Goal: Task Accomplishment & Management: Complete application form

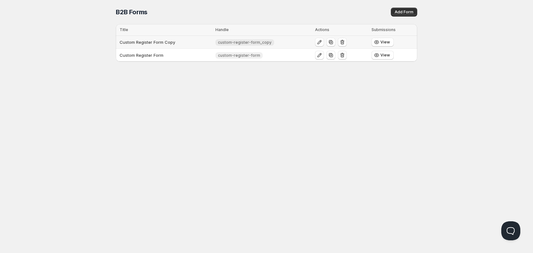
click at [253, 42] on span "custom-register-form_copy" at bounding box center [245, 42] width 54 height 5
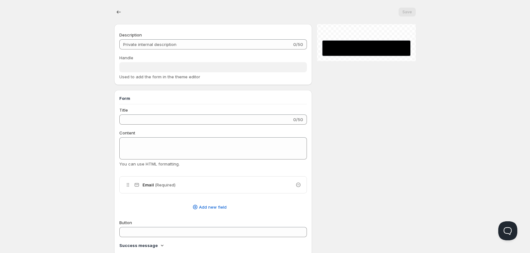
type input "Custom Register Form Copy"
type input "custom-register-form_copy"
type input "Register"
type input "Submit"
radio input "true"
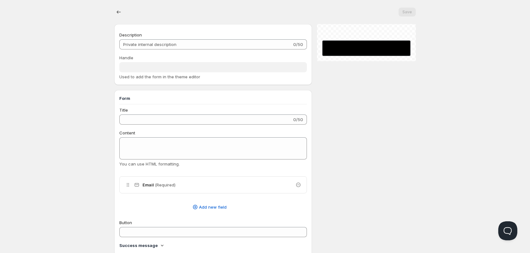
checkbox input "true"
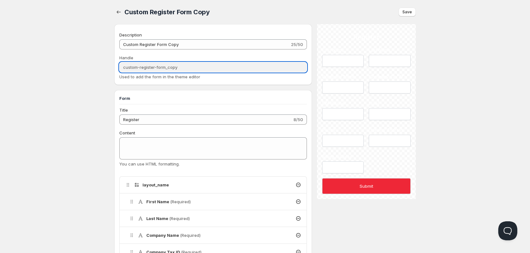
click at [212, 68] on input "custom-register-form_copy" at bounding box center [212, 67] width 187 height 10
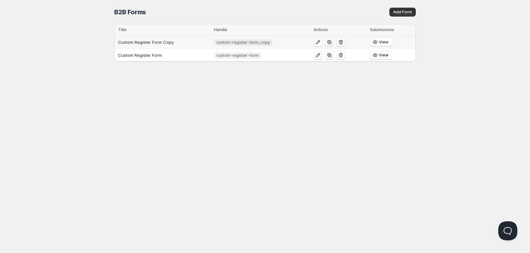
click at [340, 41] on icon "button" at bounding box center [340, 42] width 6 height 6
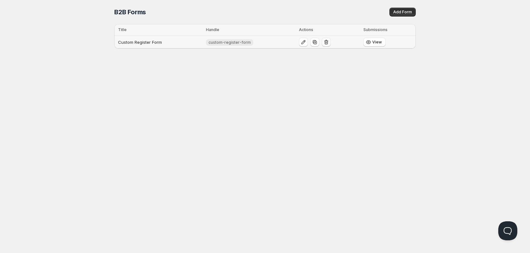
click at [326, 40] on icon "button" at bounding box center [326, 42] width 6 height 6
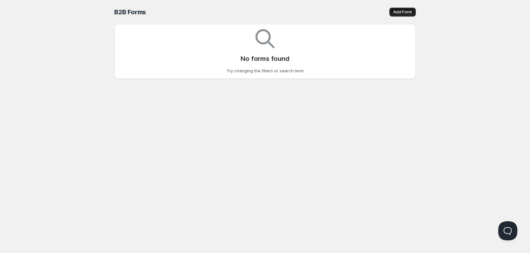
click at [402, 15] on button "Add Form" at bounding box center [402, 12] width 26 height 9
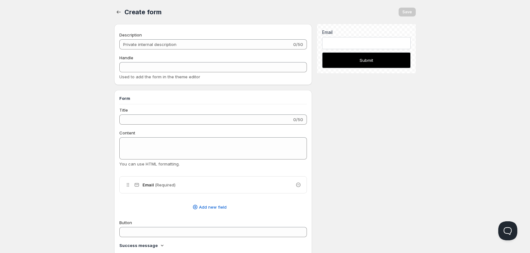
checkbox input "true"
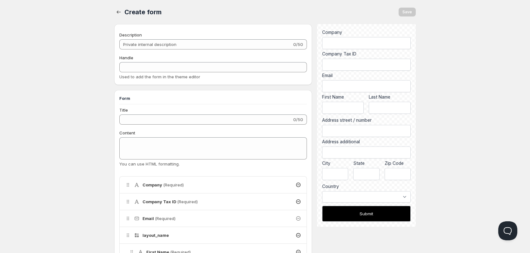
click at [160, 77] on span "Used to add the form in the theme editor" at bounding box center [159, 76] width 81 height 5
copy span "Used to add the form in the theme editor"
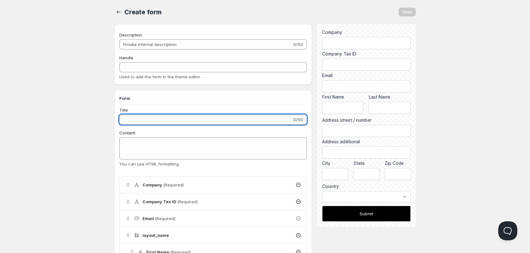
click at [165, 118] on input "Title" at bounding box center [205, 119] width 173 height 10
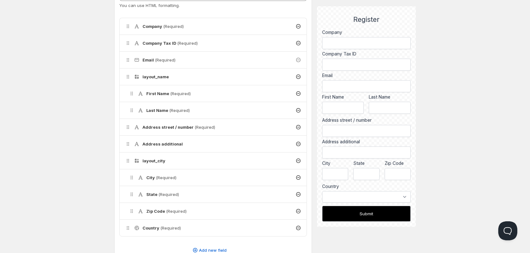
scroll to position [190, 0]
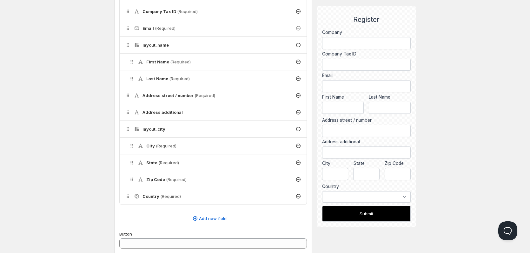
type input "Register"
click at [297, 178] on icon at bounding box center [298, 179] width 4 height 4
click at [297, 128] on icon at bounding box center [298, 129] width 4 height 4
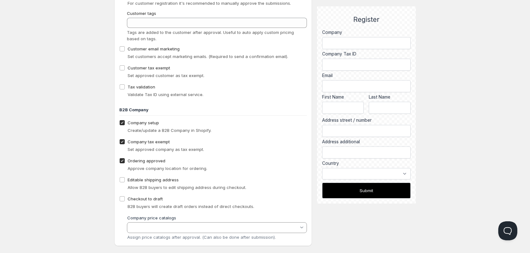
scroll to position [474, 0]
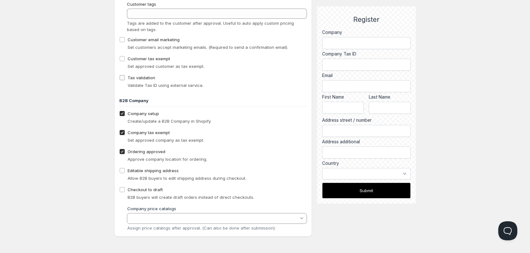
click at [150, 77] on span "Tax validation" at bounding box center [141, 77] width 28 height 5
click at [125, 77] on input "Tax validation" at bounding box center [122, 77] width 5 height 5
checkbox input "true"
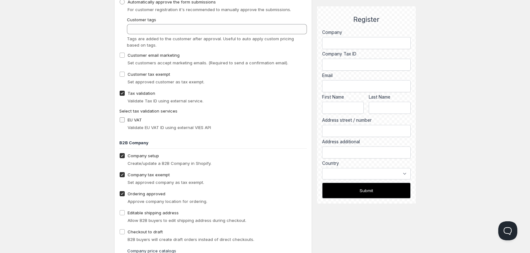
click at [135, 108] on fieldset "Select tax validation services EU VAT Validate EU VAT ID using external VIES API" at bounding box center [212, 120] width 187 height 24
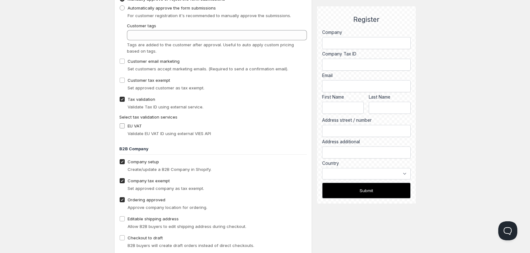
scroll to position [442, 0]
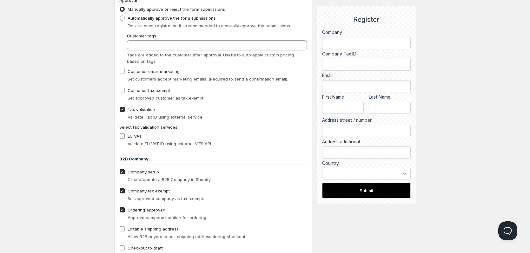
click at [141, 137] on span "EU VAT" at bounding box center [134, 136] width 14 height 5
click at [125, 137] on input "EU VAT" at bounding box center [122, 136] width 5 height 5
checkbox input "true"
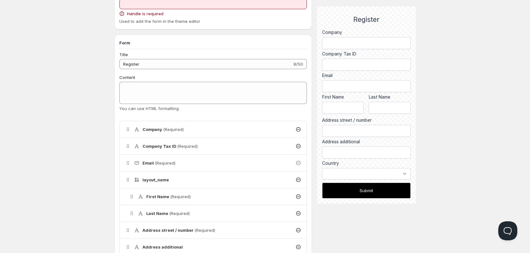
scroll to position [0, 0]
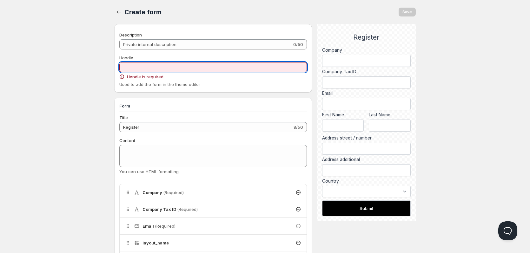
click at [219, 70] on input "Handle" at bounding box center [212, 67] width 187 height 10
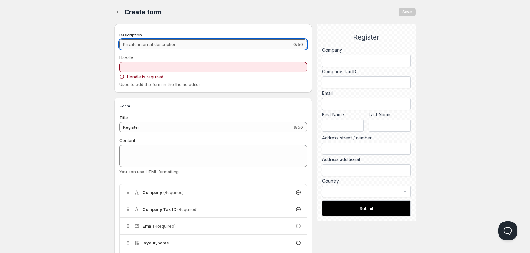
click at [191, 49] on input "Description" at bounding box center [205, 44] width 173 height 10
type input "T"
type input "t"
type input "Te"
type input "te"
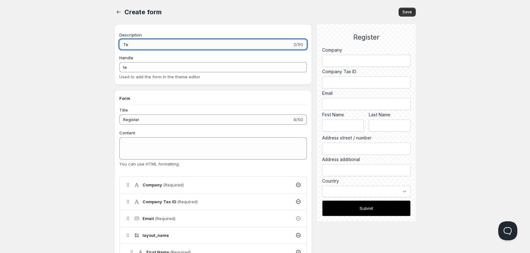
type input "Tes"
type input "tes"
type input "Te"
type input "te"
type input "T"
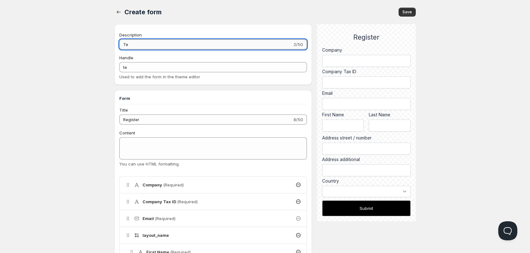
type input "t"
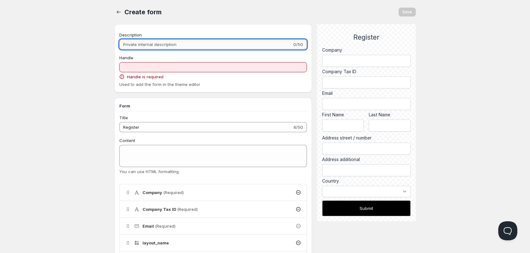
type input "R"
type input "r"
type input "Re"
type input "re"
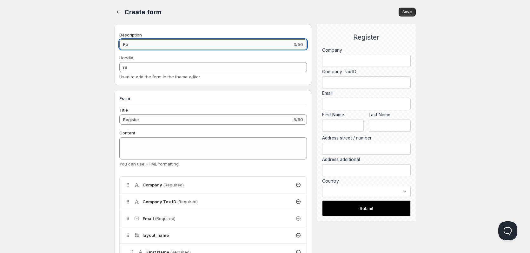
type input "Reg"
type input "reg"
type input "Regi"
type input "regi"
type input "Regis"
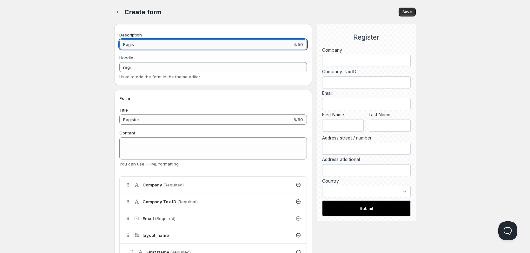
type input "regis"
type input "Regist"
type input "regist"
type input "Registe"
type input "registe"
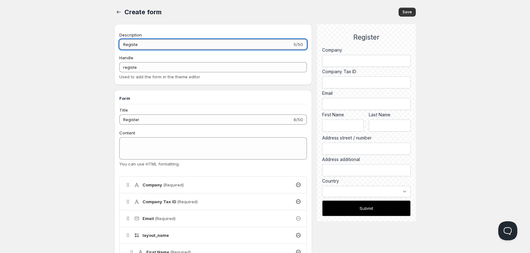
type input "Register"
type input "register"
type input "Register"
type input "register-"
type input "Register C"
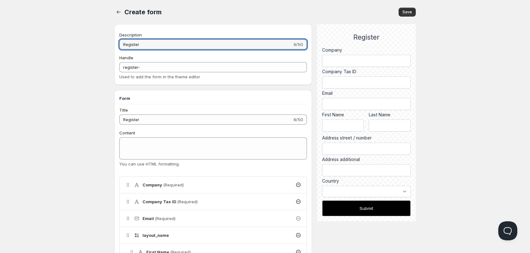
type input "register-c"
type input "Register CO"
type input "register-co"
type input "Register COm"
type input "register-com"
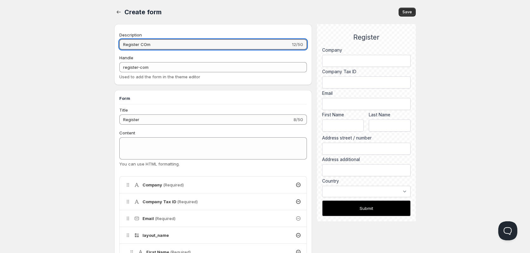
type input "Register COma"
type input "register-coma"
type input "Register COmap"
type input "register-comap"
type input "Register COmapn"
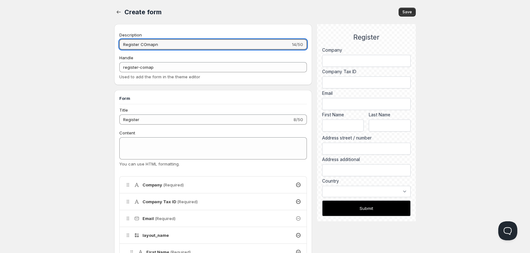
type input "register-comapn"
type input "Register COmap"
type input "register-comap"
type input "Register COma"
type input "register-coma"
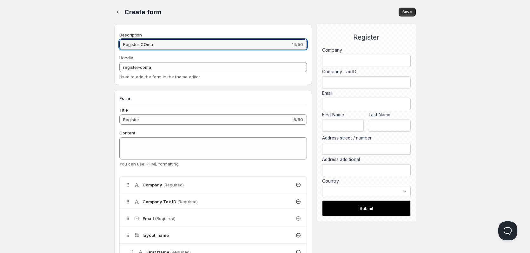
type input "Register COm"
type input "register-com"
type input "Register CO"
type input "register-co"
type input "Register C"
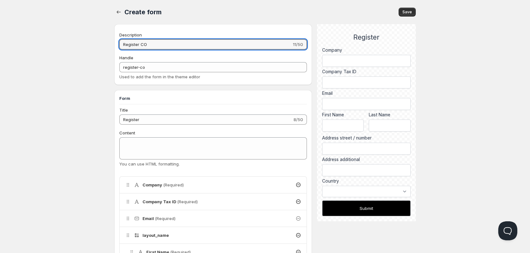
type input "register-c"
type input "Register Co"
type input "register-co"
type input "Register Cop"
type input "register-cop"
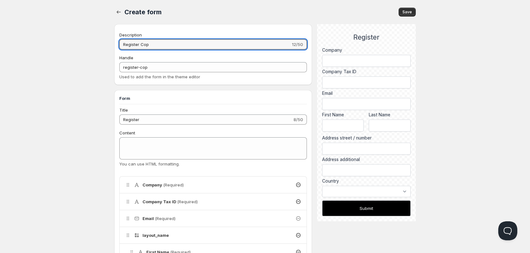
type input "Register Copm"
type input "register-copm"
type input "Register Copma"
type input "register-copma"
type input "Register Copman"
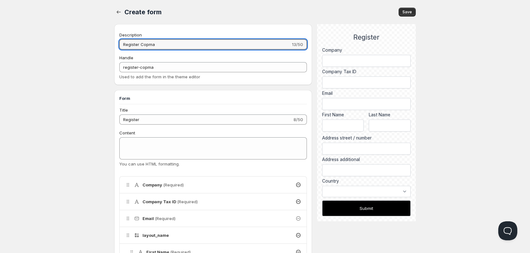
type input "register-copman"
type input "Register Copmanxy"
type input "register-copmanxy"
type input "Register Copmanx"
type input "register-copmanx"
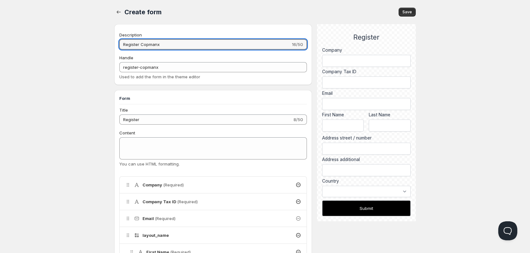
type input "Register Copman"
type input "register-copman"
type input "Register Copmany"
type input "register-copmany"
type input "Register Copmany"
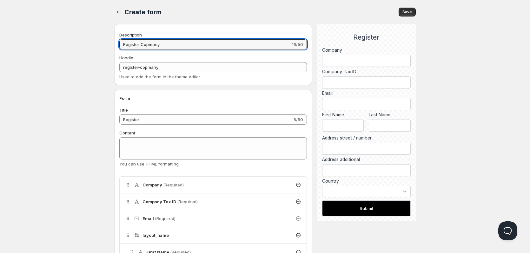
click at [373, 205] on button "Submit" at bounding box center [366, 208] width 88 height 16
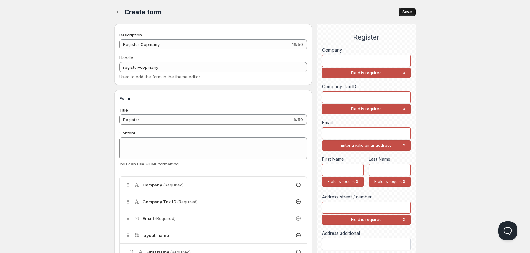
click at [408, 9] on button "Save" at bounding box center [406, 12] width 17 height 9
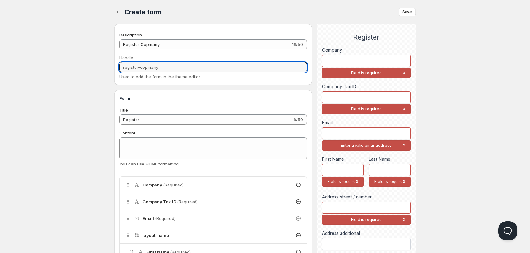
click at [184, 71] on input "register-copmany" at bounding box center [212, 67] width 187 height 10
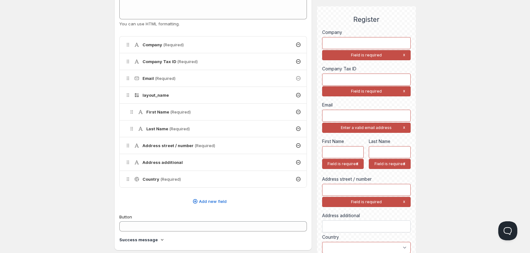
scroll to position [159, 0]
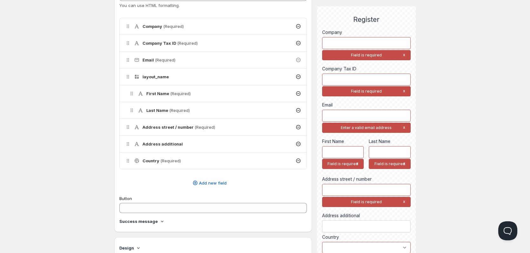
click at [298, 161] on icon at bounding box center [298, 160] width 3 height 1
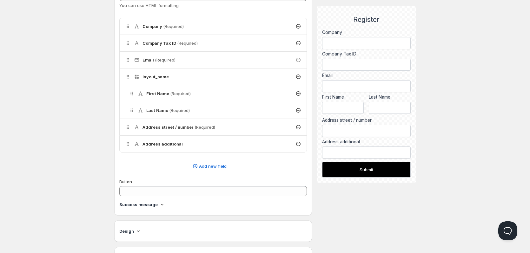
click at [298, 143] on icon at bounding box center [298, 144] width 6 height 6
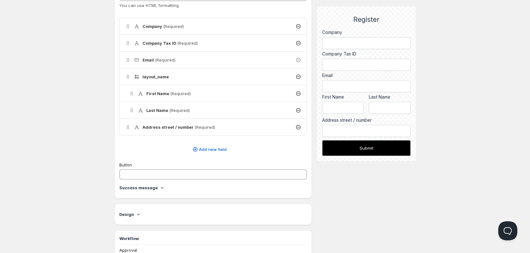
click at [299, 127] on icon at bounding box center [298, 127] width 6 height 6
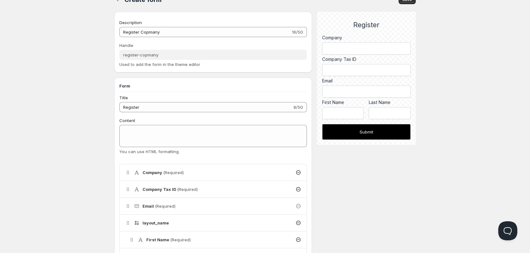
scroll to position [0, 0]
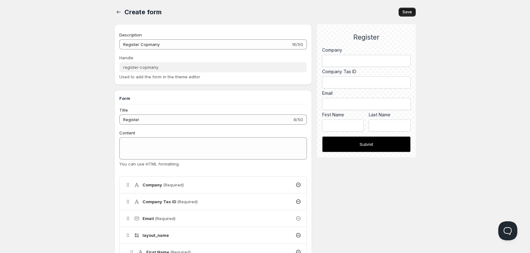
click at [406, 10] on button "Save" at bounding box center [406, 12] width 17 height 9
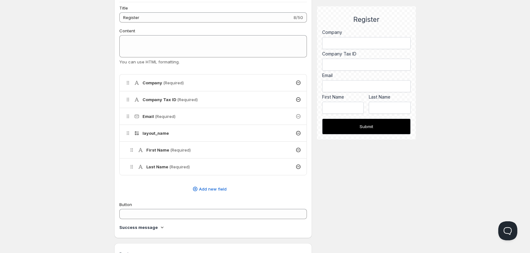
scroll to position [63, 0]
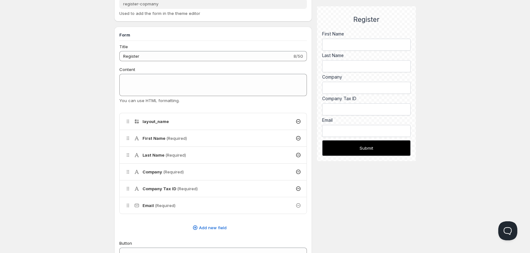
drag, startPoint x: 127, startPoint y: 135, endPoint x: 136, endPoint y: 133, distance: 9.5
click at [136, 133] on div "First Name (Required)" at bounding box center [213, 138] width 187 height 16
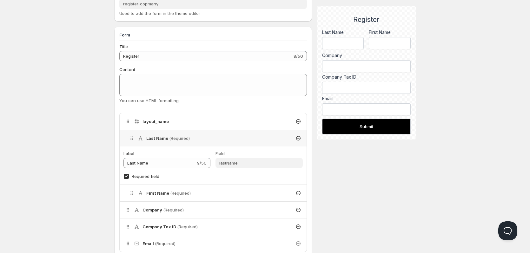
click at [131, 139] on icon at bounding box center [131, 138] width 6 height 6
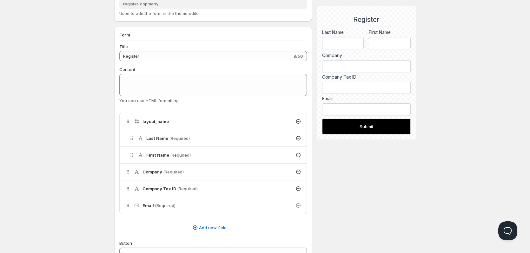
drag, startPoint x: 130, startPoint y: 210, endPoint x: 147, endPoint y: 167, distance: 45.8
click at [147, 167] on ul "layout_name Last Name (Required) First Name (Required) Company (Required) Compa…" at bounding box center [212, 163] width 187 height 101
click at [216, 225] on span "Add new field" at bounding box center [213, 228] width 28 height 6
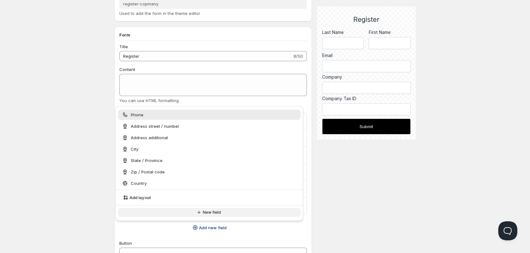
click at [210, 210] on span "New field" at bounding box center [212, 212] width 18 height 5
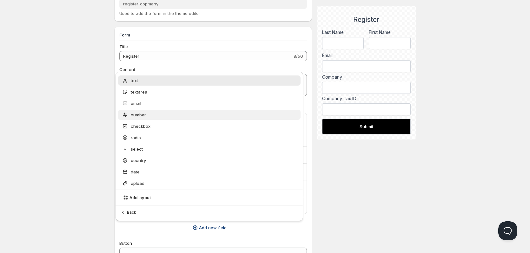
click at [149, 114] on div "number" at bounding box center [209, 115] width 175 height 6
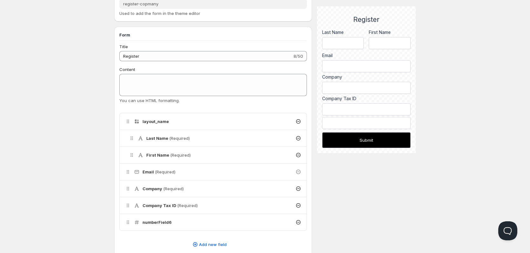
click at [149, 114] on div "layout_name" at bounding box center [213, 121] width 187 height 16
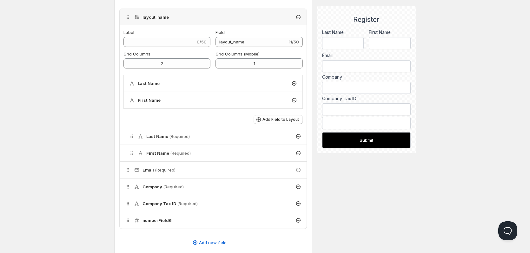
scroll to position [159, 0]
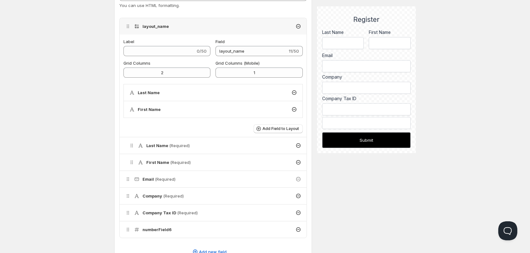
click at [129, 28] on icon at bounding box center [128, 26] width 6 height 6
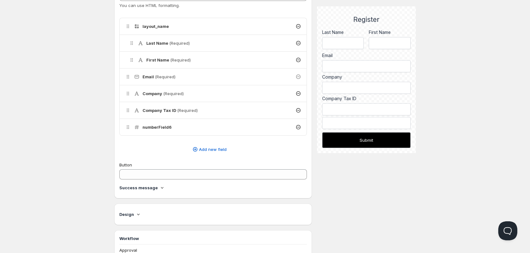
click at [126, 24] on icon at bounding box center [128, 26] width 6 height 6
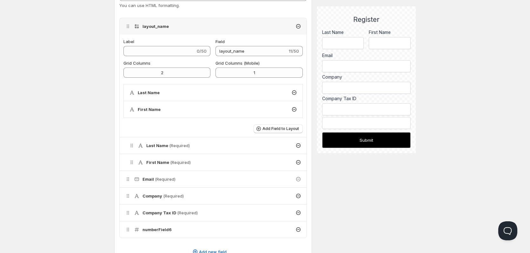
click at [126, 24] on icon at bounding box center [128, 26] width 6 height 6
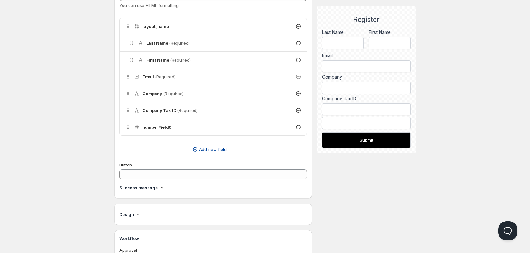
click at [205, 147] on span "Add new field" at bounding box center [213, 149] width 28 height 6
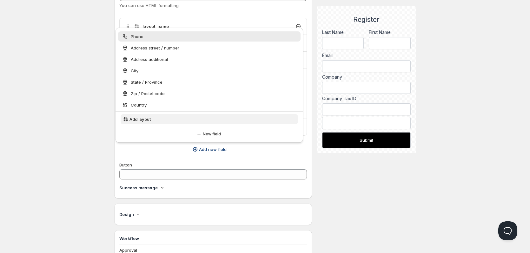
click at [162, 117] on button "Add layout" at bounding box center [209, 119] width 177 height 10
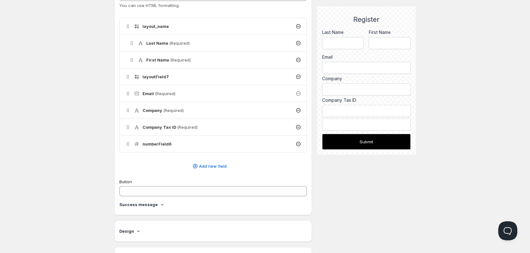
click at [199, 77] on div "layoutField7" at bounding box center [213, 76] width 187 height 16
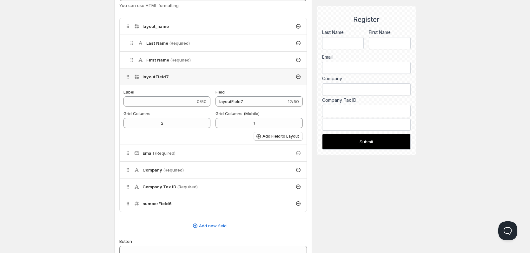
click at [128, 79] on icon at bounding box center [128, 77] width 6 height 6
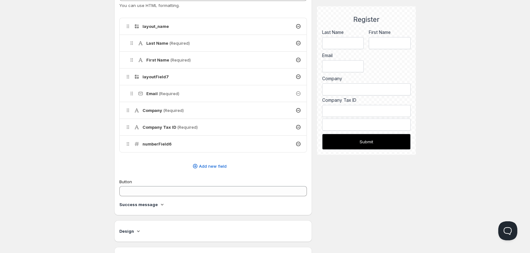
click at [163, 143] on h4 "numberField6" at bounding box center [156, 144] width 29 height 6
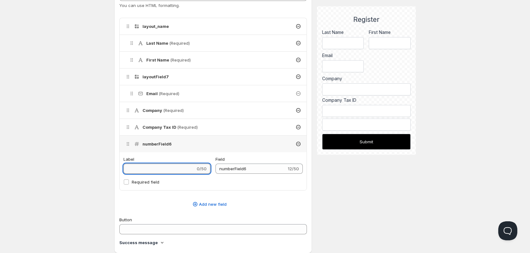
click at [170, 168] on input "Label" at bounding box center [159, 169] width 72 height 10
type input "P"
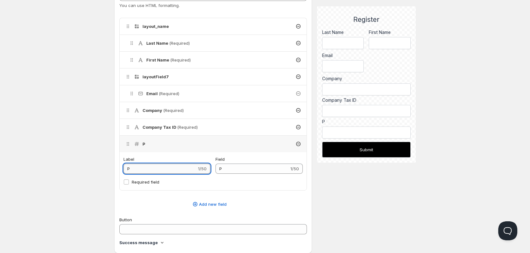
type input "Ph"
type input "Pho"
type input "Phon"
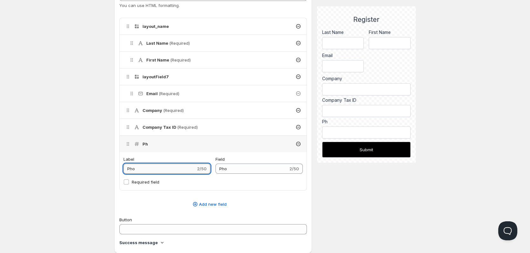
type input "Phon"
type input "Phone"
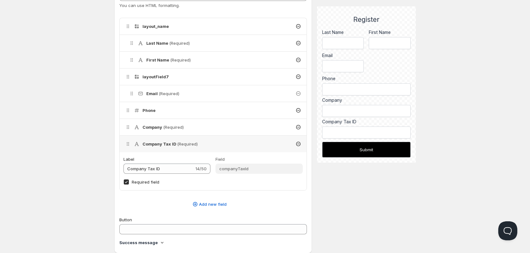
click at [77, 123] on div "Home Pricing Price lists Checkout Forms Submissions Settings Features Plans Cre…" at bounding box center [265, 228] width 530 height 774
click at [168, 167] on input "Company Tax ID" at bounding box center [158, 169] width 71 height 10
click at [166, 168] on input "Company Tax ID" at bounding box center [158, 169] width 71 height 10
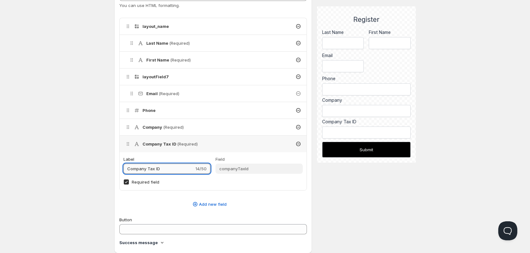
drag, startPoint x: 166, startPoint y: 168, endPoint x: 148, endPoint y: 169, distance: 18.4
click at [148, 169] on input "Company Tax ID" at bounding box center [158, 169] width 71 height 10
drag, startPoint x: 147, startPoint y: 169, endPoint x: 91, endPoint y: 171, distance: 55.5
click at [91, 171] on div "Home Pricing Price lists Checkout Forms Submissions Settings Features Plans Cre…" at bounding box center [265, 228] width 530 height 774
click at [163, 169] on input "VAT/TAX Number" at bounding box center [158, 169] width 71 height 10
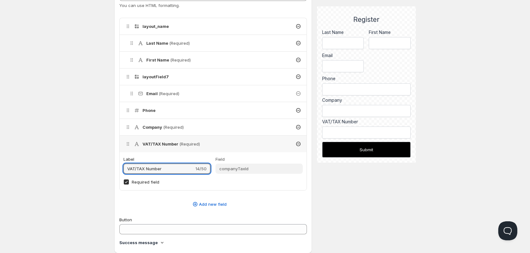
type input "VAT/TAX Number"
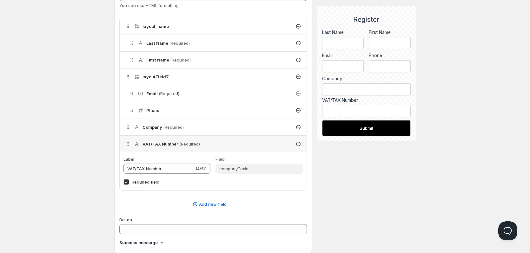
click at [166, 131] on div "Company (Required)" at bounding box center [213, 127] width 187 height 16
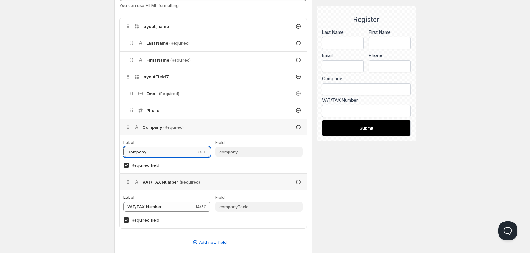
click at [167, 152] on input "Company" at bounding box center [159, 152] width 72 height 10
type input "Company Name"
click at [103, 124] on div "Home Pricing Price lists Checkout Forms Submissions Settings Features Plans Cre…" at bounding box center [265, 247] width 530 height 812
click at [126, 126] on icon at bounding box center [128, 127] width 6 height 6
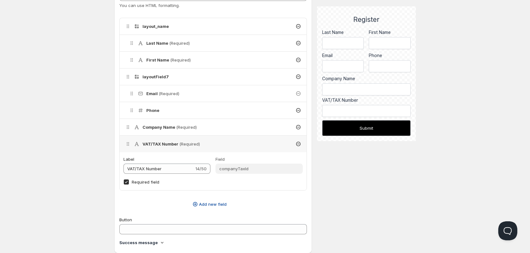
click at [205, 202] on span "Add new field" at bounding box center [213, 204] width 28 height 6
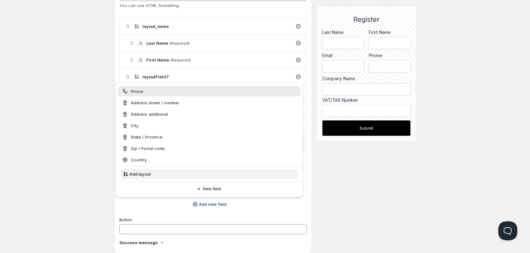
click at [180, 173] on button "Add layout" at bounding box center [209, 174] width 177 height 10
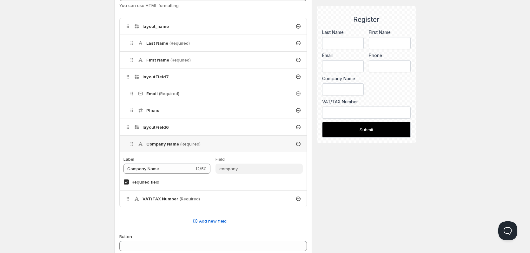
click at [132, 144] on icon at bounding box center [131, 144] width 6 height 6
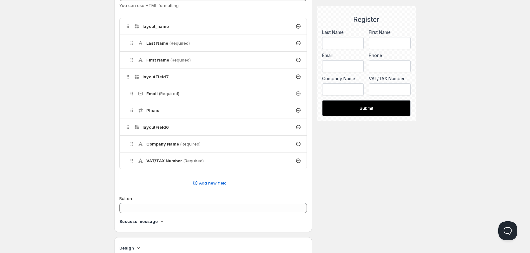
click at [95, 167] on div "Home Pricing Price lists Checkout Forms Submissions Settings Features Plans Cre…" at bounding box center [265, 217] width 530 height 753
click at [370, 184] on div "Description Register Copmany 16/50 Handle register-copmany Used to add the form…" at bounding box center [264, 222] width 301 height 713
click at [214, 182] on span "Add new field" at bounding box center [213, 183] width 28 height 6
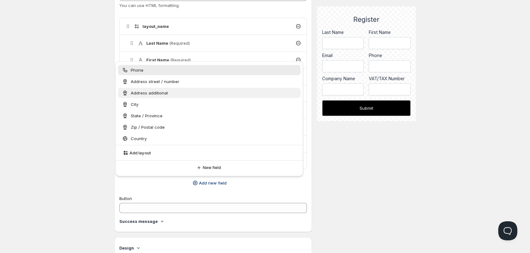
click at [154, 92] on span "Address additional" at bounding box center [149, 93] width 37 height 6
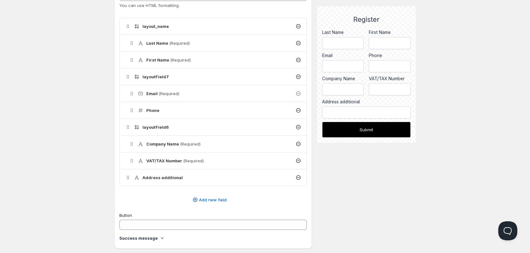
click at [157, 179] on h4 "Address additional" at bounding box center [162, 177] width 40 height 6
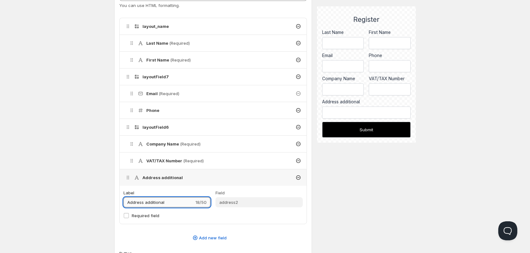
click at [165, 205] on input "Address additional" at bounding box center [158, 202] width 71 height 10
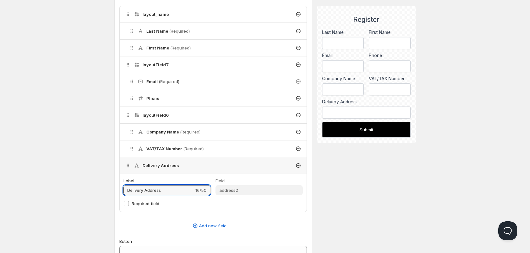
scroll to position [190, 0]
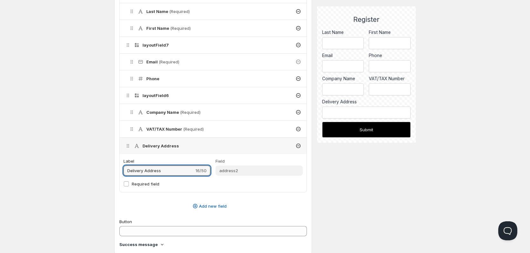
type input "Delivery Address"
click at [123, 147] on div "Delivery Address" at bounding box center [213, 146] width 187 height 16
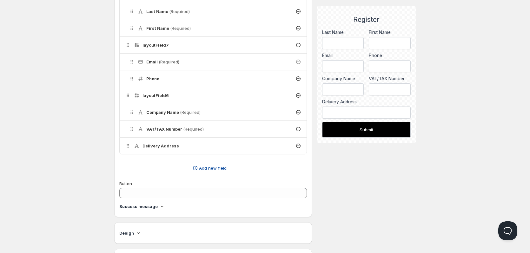
click at [211, 169] on span "Add new field" at bounding box center [213, 168] width 28 height 6
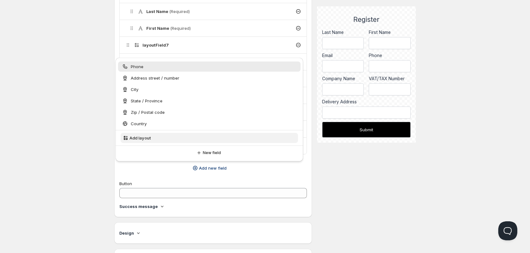
click at [179, 137] on button "Add layout" at bounding box center [209, 138] width 177 height 10
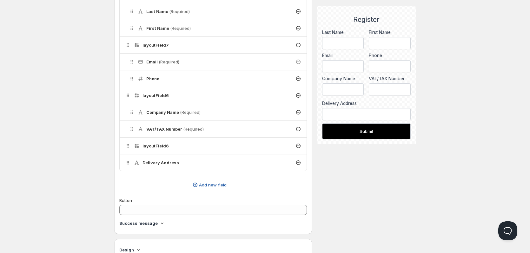
click at [208, 185] on span "Add new field" at bounding box center [213, 185] width 28 height 6
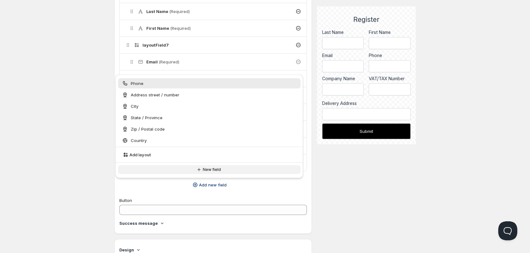
click at [222, 169] on button "New field" at bounding box center [209, 169] width 182 height 9
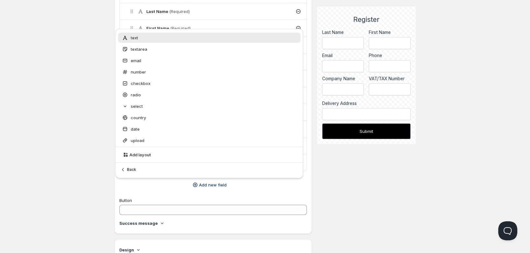
click at [172, 41] on div "text" at bounding box center [209, 38] width 182 height 10
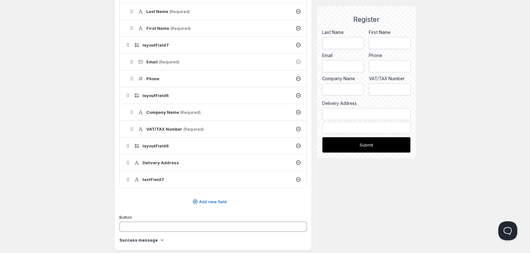
click at [161, 179] on h4 "textField7" at bounding box center [153, 179] width 22 height 6
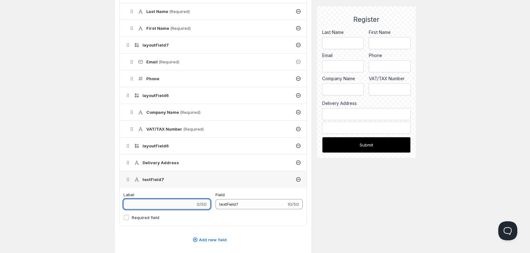
click at [156, 199] on input "Label" at bounding box center [159, 204] width 72 height 10
type input "B"
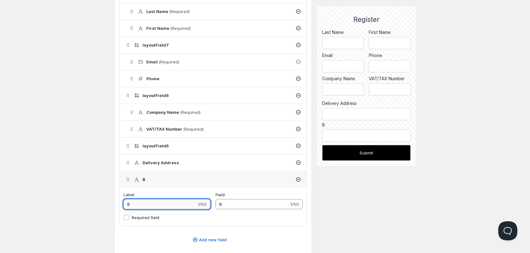
type input "Bi"
type input "Bil"
type input "Bill"
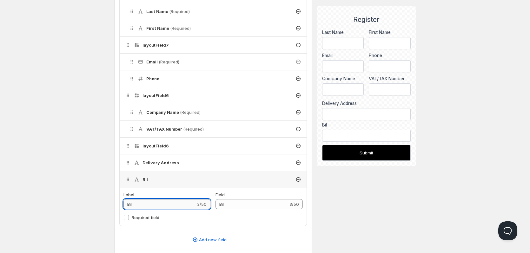
type input "Bill"
type input "Billi"
type input "Billin"
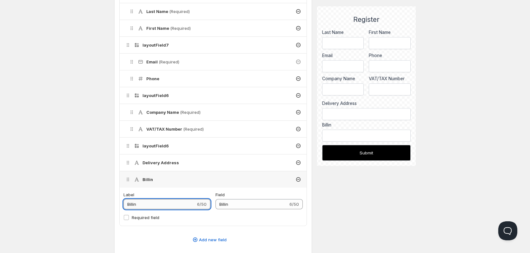
type input "Billing"
type input "Billing A"
type input "Billing_A"
type input "Billing Ad"
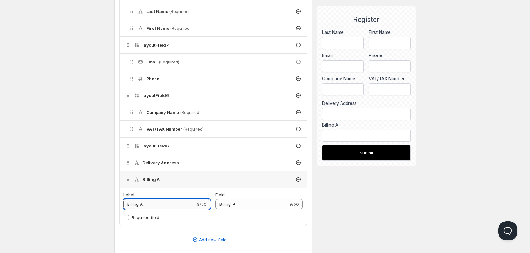
type input "Billing_Ad"
type input "Billing Add"
type input "Billing_Add"
type input "Billing Addr"
type input "Billing_Addr"
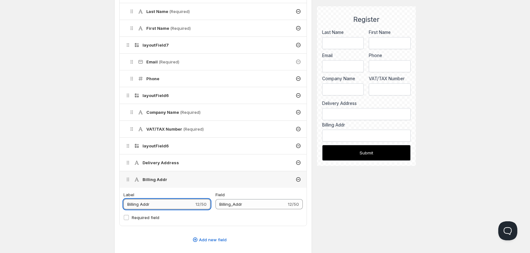
type input "Billing Addre"
type input "Billing_Addre"
type input "Billing Addres"
type input "Billing_Addres"
type input "Billing Address"
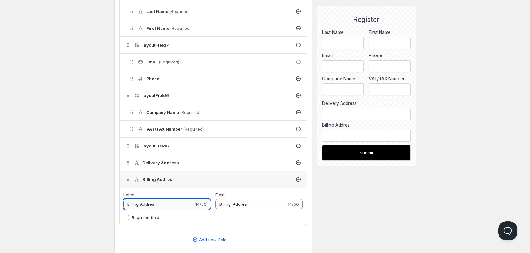
type input "Billing_Address"
type input "Billing Address"
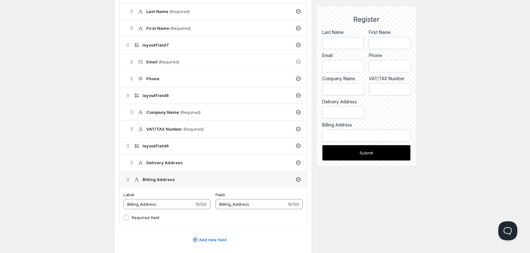
drag, startPoint x: 131, startPoint y: 175, endPoint x: 139, endPoint y: 164, distance: 13.4
click at [140, 164] on ul "layout_name Last Name (Required) First Name (Required) layoutField7 Email (Requ…" at bounding box center [212, 106] width 187 height 240
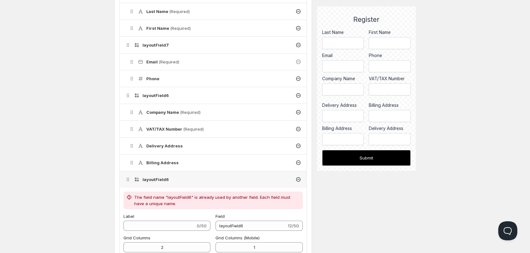
drag, startPoint x: 127, startPoint y: 183, endPoint x: 133, endPoint y: 163, distance: 20.2
click at [133, 163] on ul "layout_name Last Name (Required) First Name (Required) layoutField7 Email (Requ…" at bounding box center [212, 166] width 187 height 360
type input "Register Copman"
type input "register-copman"
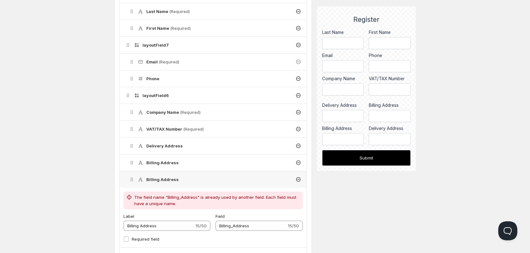
type input "Register Copman"
click at [297, 181] on icon at bounding box center [298, 179] width 6 height 6
click at [298, 178] on icon at bounding box center [298, 179] width 6 height 6
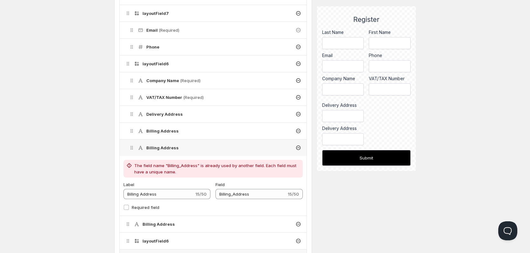
scroll to position [0, 0]
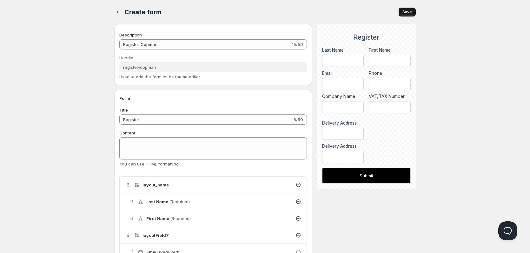
click at [408, 8] on button "Save" at bounding box center [406, 12] width 17 height 9
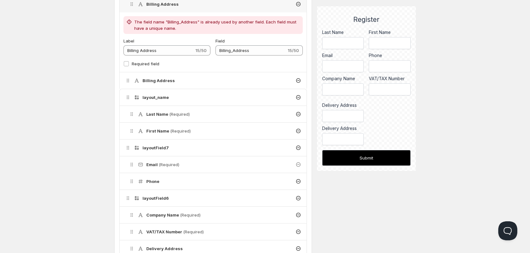
scroll to position [153, 0]
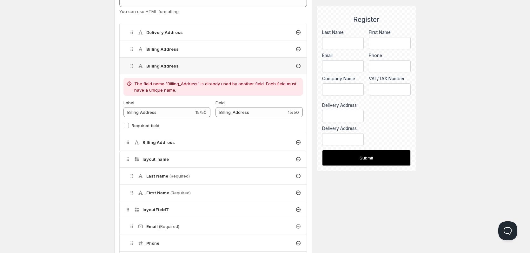
click at [297, 65] on icon at bounding box center [298, 66] width 6 height 6
click at [299, 46] on div "Billing Address" at bounding box center [214, 49] width 183 height 16
click at [298, 50] on icon at bounding box center [298, 49] width 6 height 6
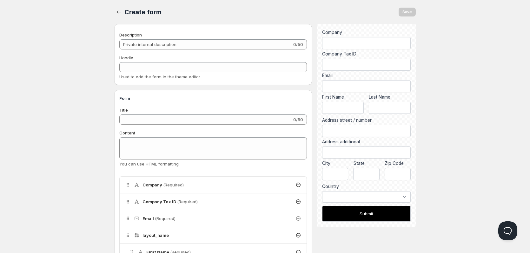
click at [123, 13] on div at bounding box center [119, 12] width 10 height 9
click at [119, 12] on icon "button" at bounding box center [118, 12] width 6 height 6
click at [119, 11] on icon "button" at bounding box center [118, 12] width 6 height 6
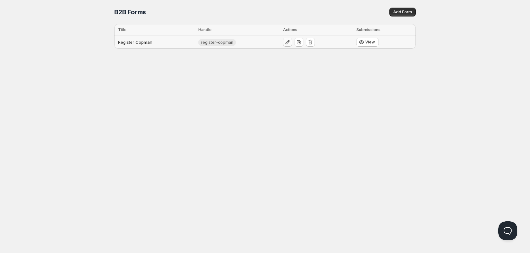
click at [286, 41] on icon "button" at bounding box center [287, 42] width 4 height 4
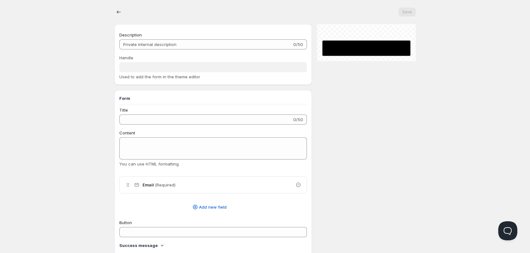
type input "Register Copman"
type input "register-copman"
type input "Register"
radio input "true"
checkbox input "true"
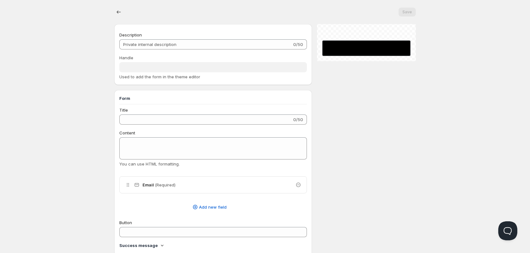
checkbox input "true"
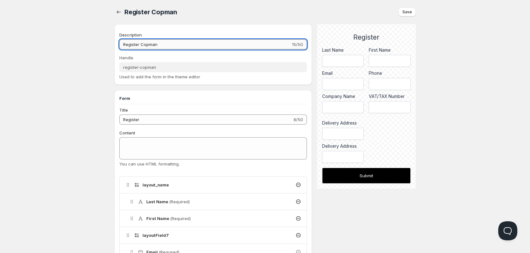
click at [188, 44] on input "Register Copman" at bounding box center [204, 44] width 171 height 10
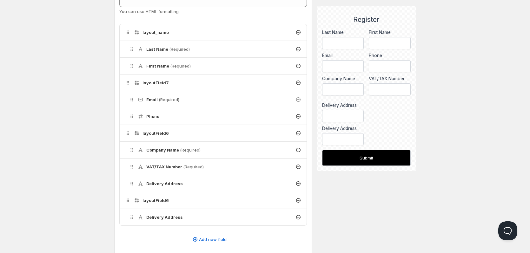
scroll to position [190, 0]
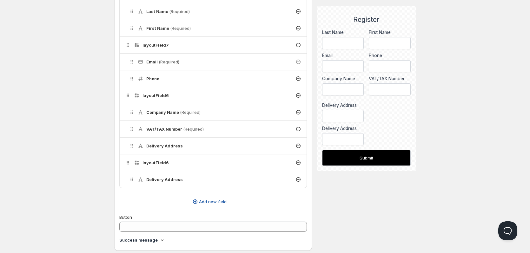
type input "Register Copmany"
click at [214, 198] on button "Add new field" at bounding box center [208, 202] width 187 height 10
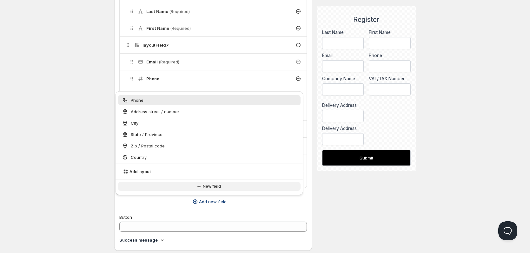
click at [209, 185] on span "New field" at bounding box center [212, 186] width 18 height 5
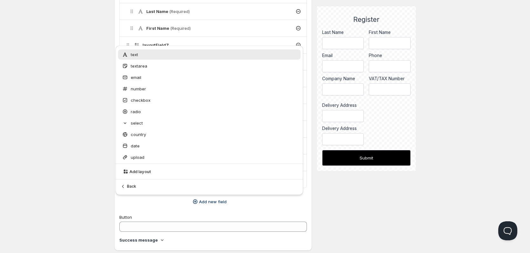
click at [162, 57] on div "text" at bounding box center [209, 54] width 175 height 6
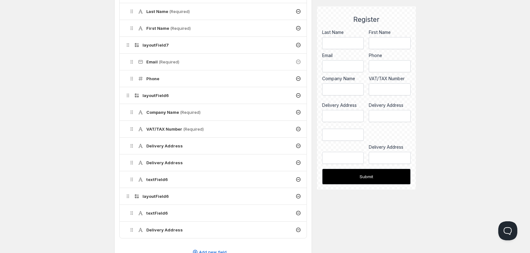
click at [298, 197] on icon at bounding box center [298, 196] width 6 height 6
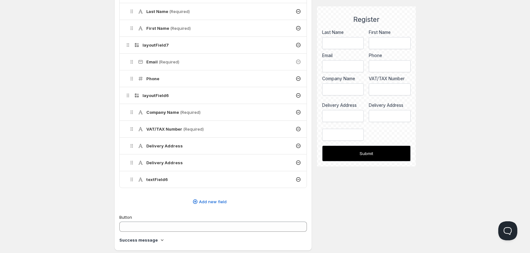
click at [300, 180] on icon at bounding box center [298, 179] width 4 height 4
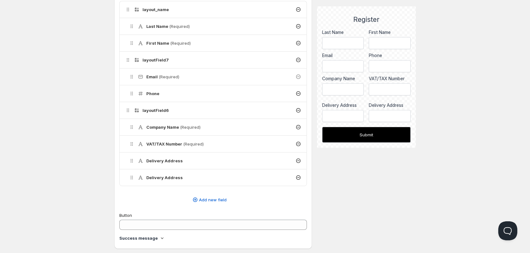
scroll to position [222, 0]
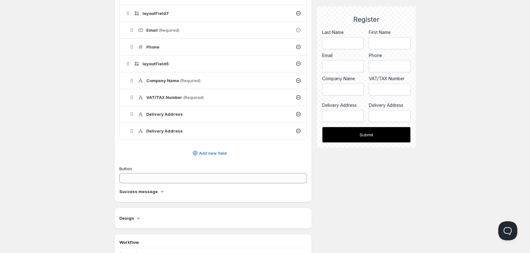
click at [222, 131] on div "Delivery Address" at bounding box center [214, 131] width 183 height 16
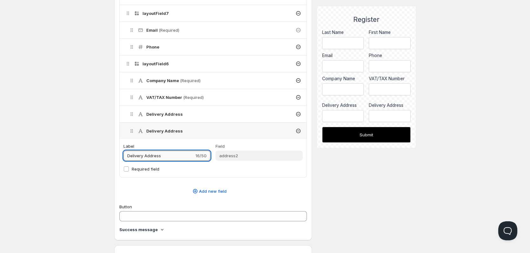
click at [177, 153] on input "Delivery Address" at bounding box center [158, 156] width 71 height 10
type input "Billing Address"
click at [394, 194] on div "Description Register Copmany 16/50 Handle register-copman Used to add the form …" at bounding box center [264, 194] width 301 height 785
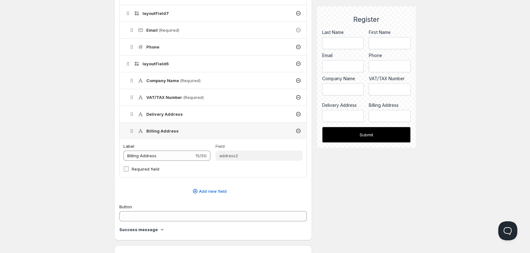
click at [127, 169] on input "Required field" at bounding box center [126, 168] width 5 height 5
checkbox input "true"
click at [168, 114] on h4 "Delivery Address" at bounding box center [164, 114] width 36 height 6
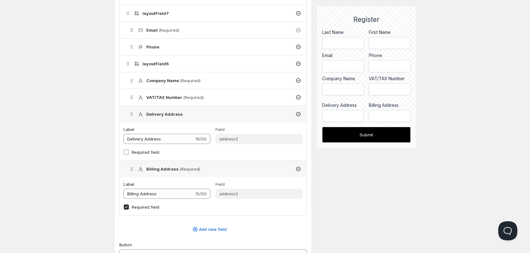
click at [126, 154] on input "Required field" at bounding box center [126, 152] width 5 height 5
checkbox input "true"
click at [158, 94] on h4 "VAT/TAX Number (Required)" at bounding box center [174, 97] width 57 height 6
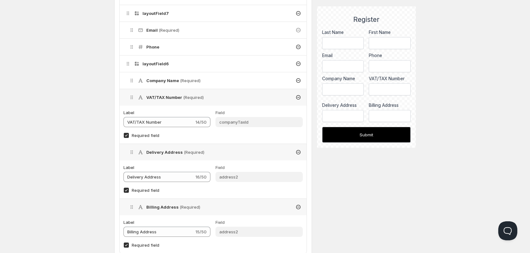
click at [157, 76] on div "Company Name (Required)" at bounding box center [214, 80] width 183 height 16
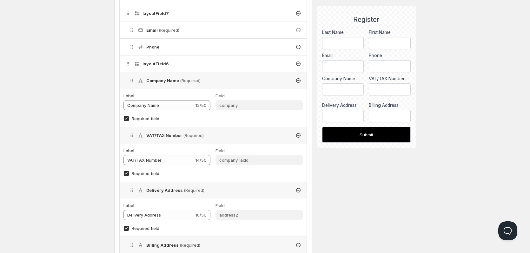
click at [157, 49] on h4 "Phone" at bounding box center [152, 47] width 13 height 6
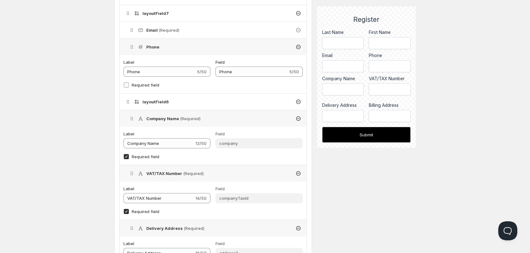
click at [129, 86] on span at bounding box center [126, 85] width 6 height 6
click at [129, 86] on input "Required field" at bounding box center [126, 84] width 5 height 5
checkbox input "true"
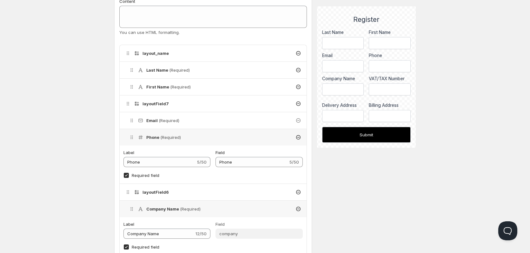
scroll to position [127, 0]
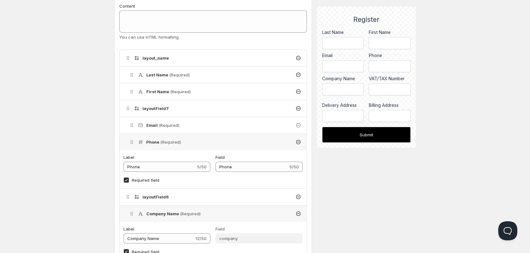
click at [153, 123] on h4 "Email (Required)" at bounding box center [162, 125] width 33 height 6
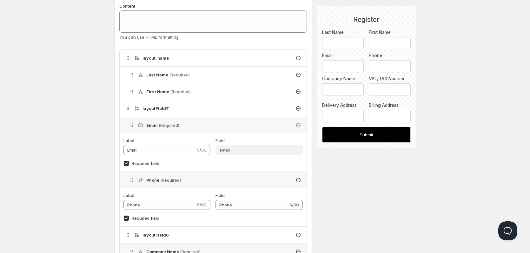
click at [156, 93] on h4 "First Name (Required)" at bounding box center [168, 91] width 44 height 6
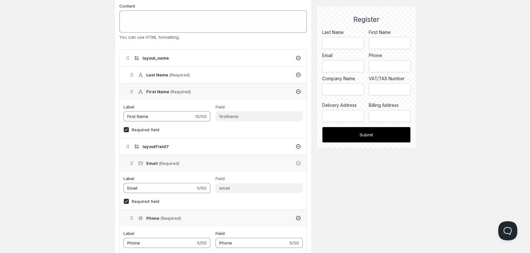
click at [160, 71] on div "Last Name (Required)" at bounding box center [214, 75] width 183 height 16
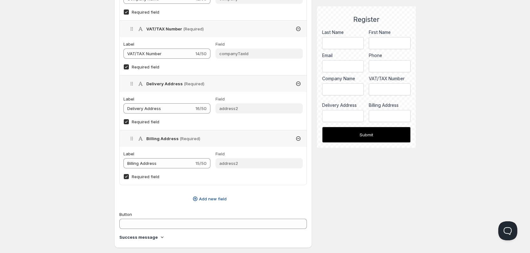
scroll to position [476, 0]
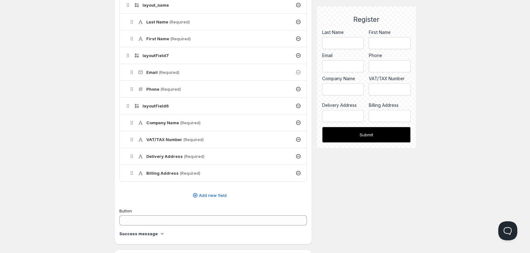
scroll to position [190, 0]
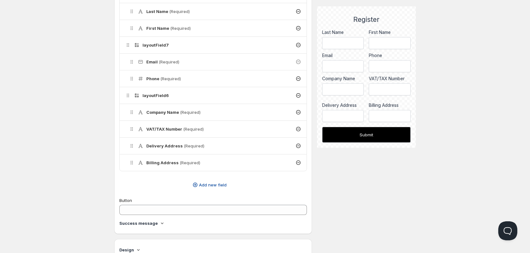
click at [212, 188] on button "Add new field" at bounding box center [208, 185] width 187 height 10
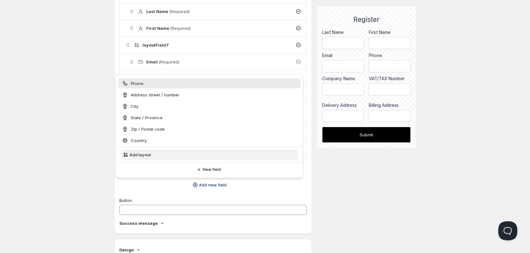
click at [165, 157] on button "Add layout" at bounding box center [209, 155] width 177 height 10
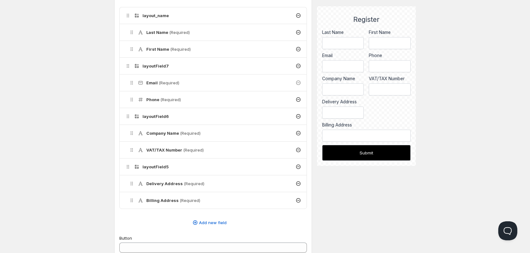
scroll to position [159, 0]
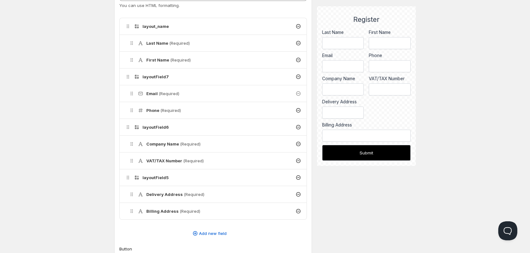
click at [163, 213] on h4 "Billing Address (Required)" at bounding box center [173, 211] width 54 height 6
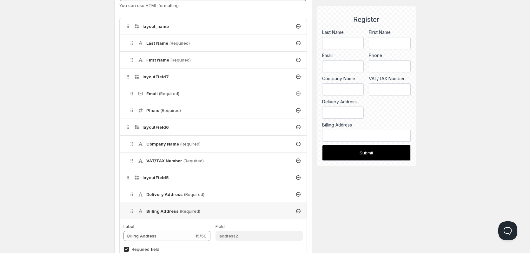
click at [163, 213] on h4 "Billing Address (Required)" at bounding box center [173, 211] width 54 height 6
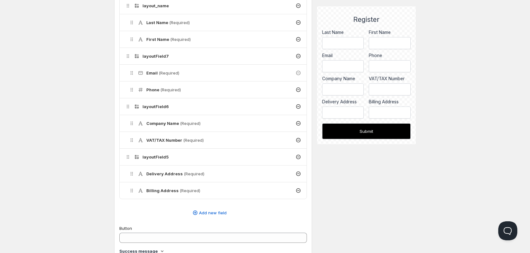
scroll to position [190, 0]
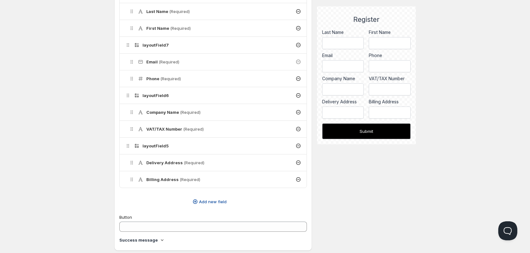
click at [204, 202] on span "Add new field" at bounding box center [213, 202] width 28 height 6
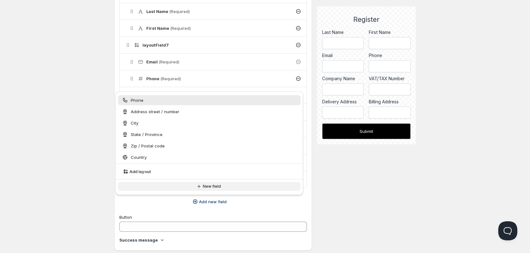
click at [205, 184] on span "New field" at bounding box center [212, 186] width 18 height 5
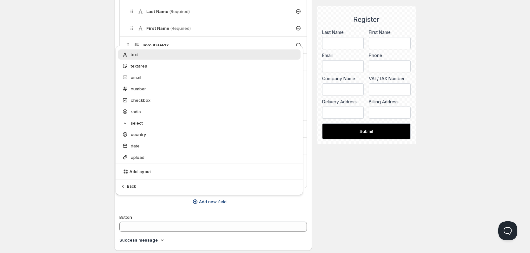
click at [159, 56] on div "text" at bounding box center [209, 54] width 175 height 6
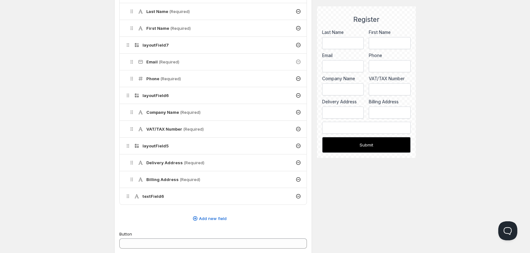
click at [158, 193] on h4 "textField6" at bounding box center [153, 196] width 22 height 6
click at [425, 209] on div "Home Pricing Price lists Checkout Forms Submissions Settings Features Plans Reg…" at bounding box center [265, 239] width 530 height 858
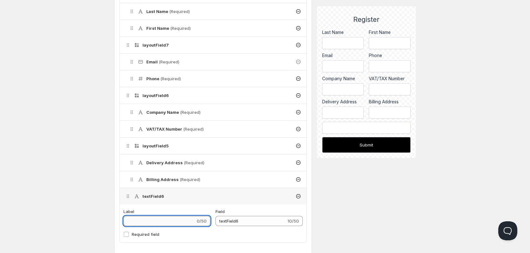
click at [179, 220] on input "Label" at bounding box center [159, 221] width 72 height 10
type input "E"
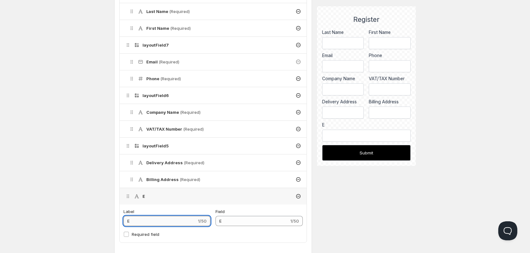
type input "EI"
type input "EIN"
type input "EIN N"
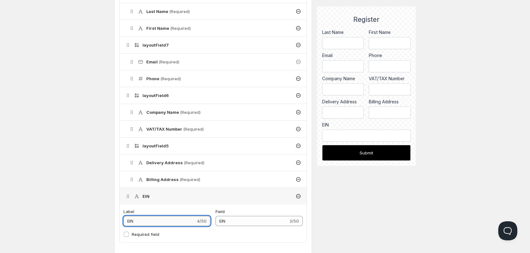
type input "EIN_N"
type input "EIN NU"
type input "EIN_NU"
type input "EIN NUm"
type input "EIN_NUm"
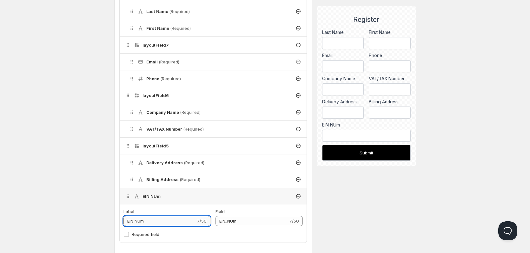
type input "EIN NUmb"
type input "EIN_NUmb"
type input "EIN NUmbe"
type input "EIN_NUmbe"
type input "EIN NUmber"
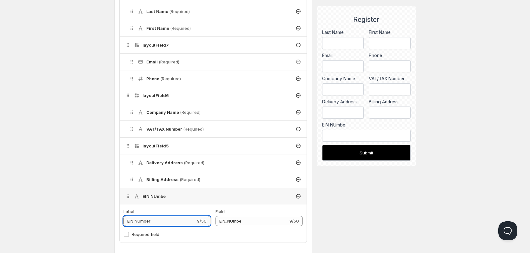
type input "EIN_NUmber"
type input "EIN NUmbe"
type input "EIN_NUmbe"
type input "EIN NUmb"
type input "EIN_NUmb"
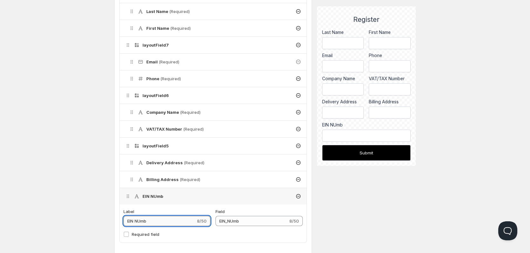
type input "EIN NUm"
type input "EIN_NUm"
type input "EIN NU"
type input "EIN_NU"
type input "EIN N"
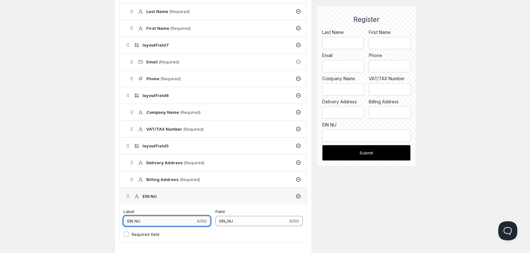
type input "EIN_N"
type input "EIN Nu"
type input "EIN_Nu"
type input "EIN Num"
type input "EIN_Num"
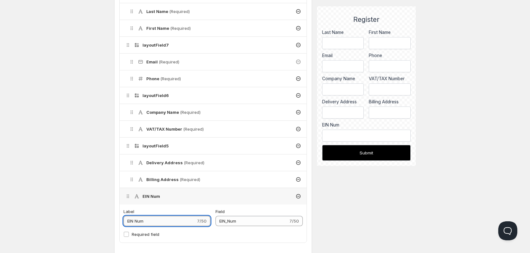
type input "EIN Numb"
type input "EIN_Numb"
type input "EIN Numbe"
type input "EIN_Numbe"
type input "EIN Number"
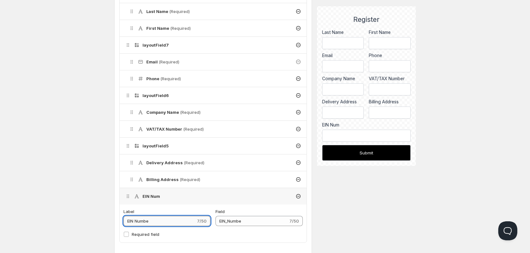
type input "EIN_Number"
type input "EIN Number"
click at [374, 222] on div "Description Register Copmany 16/50 Handle register-copman Used to add the form …" at bounding box center [264, 243] width 301 height 818
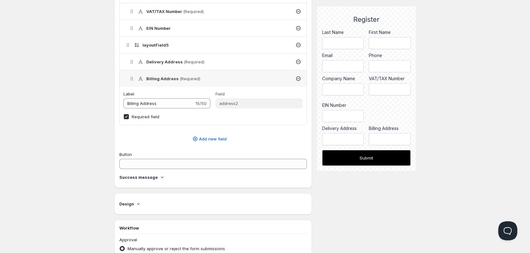
scroll to position [285, 0]
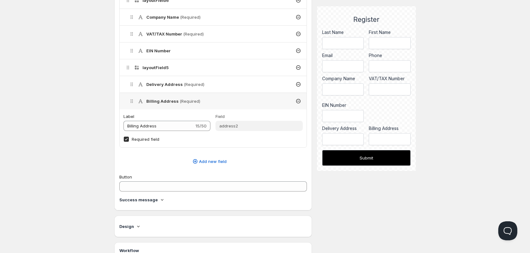
click at [131, 226] on h4 "Design" at bounding box center [126, 226] width 15 height 6
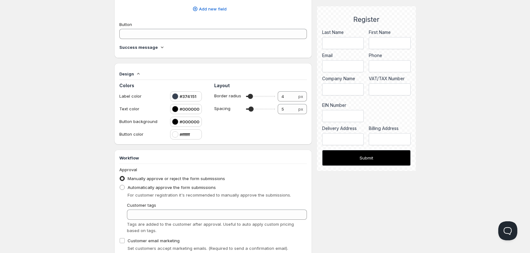
scroll to position [444, 0]
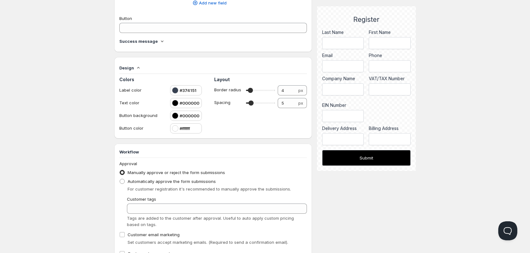
click at [177, 90] on div at bounding box center [175, 90] width 6 height 6
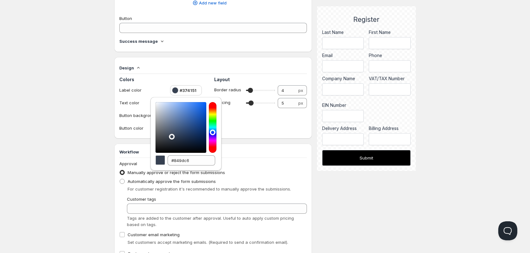
click at [112, 58] on div "Home Pricing Price lists Checkout Forms Submissions Settings Features Plans Reg…" at bounding box center [265, 15] width 530 height 918
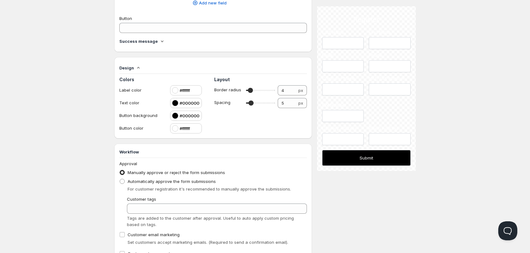
click at [112, 58] on div "Register Copmany. This page is ready Register Copmany Save Description Register…" at bounding box center [265, 7] width 316 height 903
click at [171, 115] on div "#000000" at bounding box center [186, 116] width 32 height 10
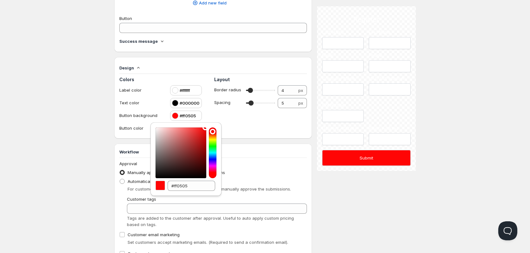
click at [205, 124] on div "#ff0505" at bounding box center [185, 159] width 71 height 74
click at [188, 184] on input "#ff0505" at bounding box center [191, 186] width 48 height 10
paste input "ee2737"
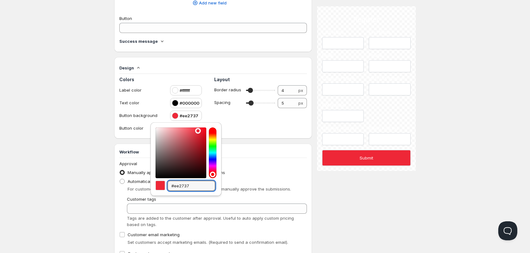
type input "#ee2737"
click at [252, 129] on div "Layout Border radius 4 4 px Spacing 5 5 px" at bounding box center [260, 104] width 92 height 57
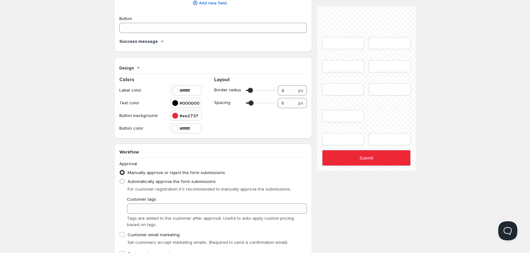
click at [173, 103] on div at bounding box center [175, 103] width 6 height 6
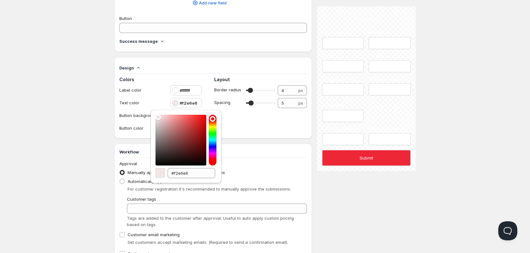
type input "#ffffff"
drag, startPoint x: 166, startPoint y: 129, endPoint x: 138, endPoint y: 91, distance: 48.1
click at [138, 91] on div "Home Pricing Price lists Checkout Forms Submissions Settings Features Plans Reg…" at bounding box center [265, 15] width 530 height 918
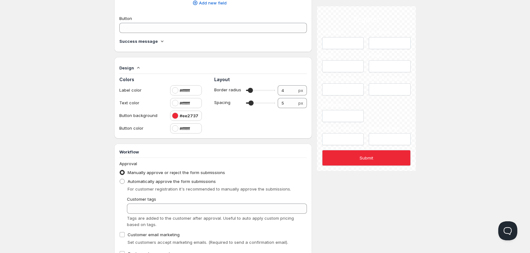
click at [173, 103] on div at bounding box center [175, 103] width 6 height 6
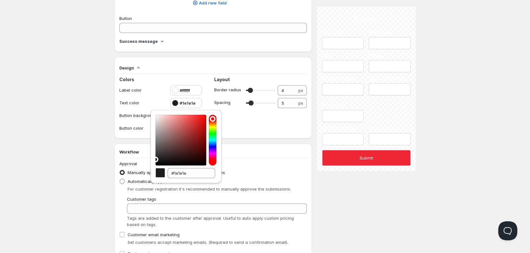
drag, startPoint x: 180, startPoint y: 127, endPoint x: 133, endPoint y: 183, distance: 73.6
click at [134, 185] on div "Home Pricing Price lists Checkout Forms Submissions Settings Features Plans Reg…" at bounding box center [265, 15] width 530 height 918
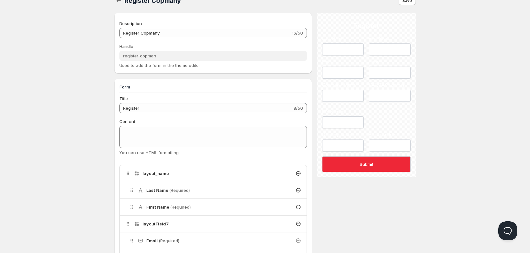
scroll to position [0, 0]
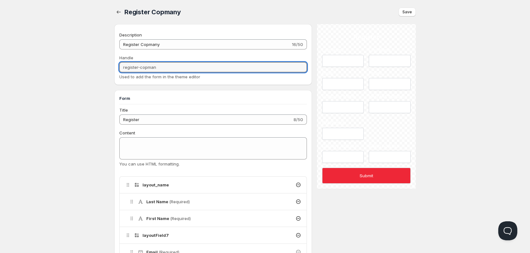
click at [170, 70] on input "register-copman" at bounding box center [212, 67] width 187 height 10
click at [151, 64] on input "register-copman" at bounding box center [212, 67] width 187 height 10
click at [152, 65] on input "register-copman" at bounding box center [212, 67] width 187 height 10
click at [153, 66] on input "register-copman" at bounding box center [212, 67] width 187 height 10
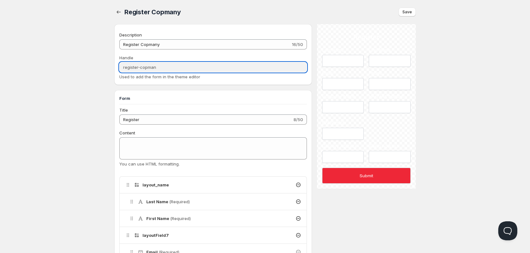
click at [153, 66] on input "register-copman" at bounding box center [212, 67] width 187 height 10
click at [207, 69] on input "register-copman" at bounding box center [212, 67] width 187 height 10
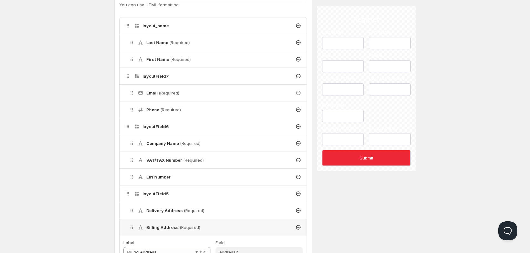
scroll to position [159, 0]
click at [161, 179] on h4 "EIN Number" at bounding box center [158, 177] width 24 height 6
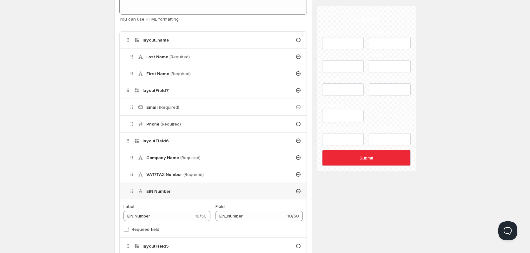
scroll to position [254, 0]
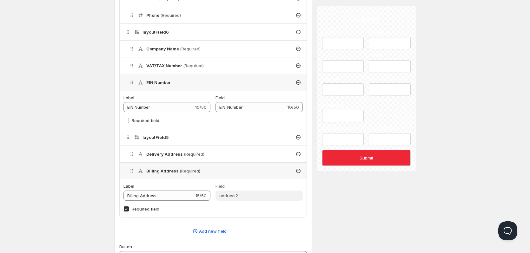
click at [434, 119] on div "Home Pricing Price lists Checkout Forms Submissions Settings Features Plans Reg…" at bounding box center [265, 224] width 530 height 956
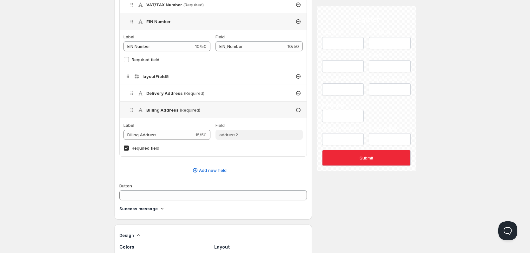
scroll to position [317, 0]
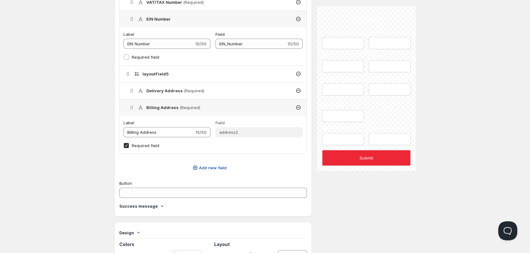
click at [219, 169] on span "Add new field" at bounding box center [213, 168] width 28 height 6
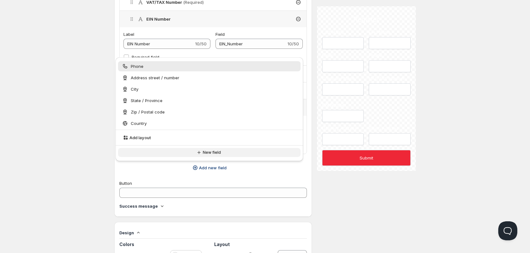
click at [213, 150] on span "New field" at bounding box center [212, 152] width 18 height 5
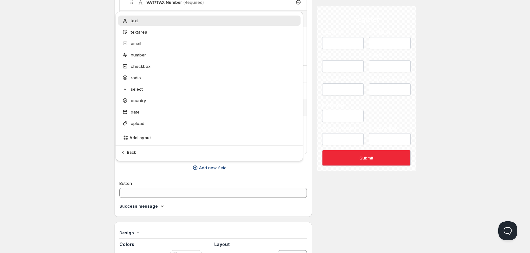
click at [141, 19] on div "text" at bounding box center [209, 20] width 175 height 6
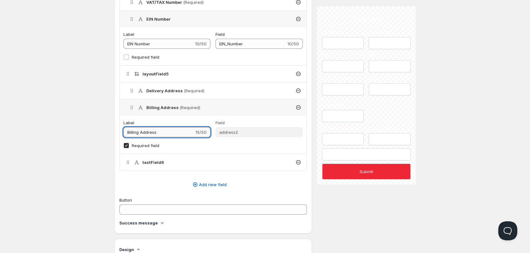
click at [170, 136] on input "Billing Address" at bounding box center [158, 132] width 71 height 10
click at [156, 165] on h4 "textField6" at bounding box center [153, 162] width 22 height 6
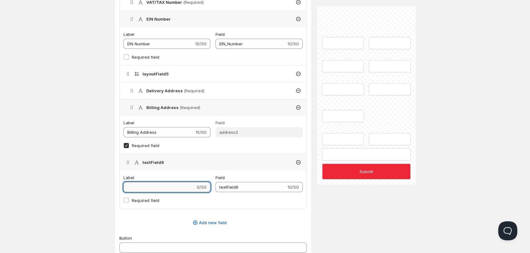
click at [158, 183] on input "Label" at bounding box center [159, 187] width 72 height 10
type input "te"
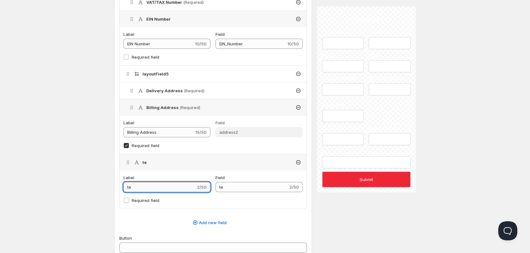
type input "tes"
type input "test"
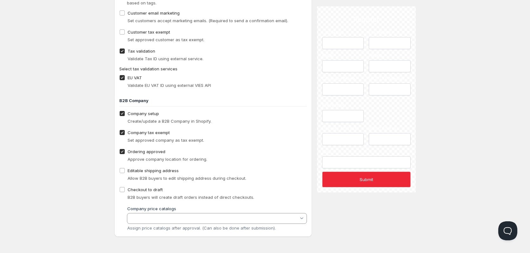
drag, startPoint x: 532, startPoint y: 97, endPoint x: 6, endPoint y: 7, distance: 534.3
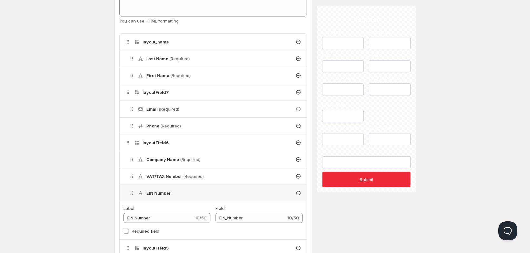
scroll to position [124, 0]
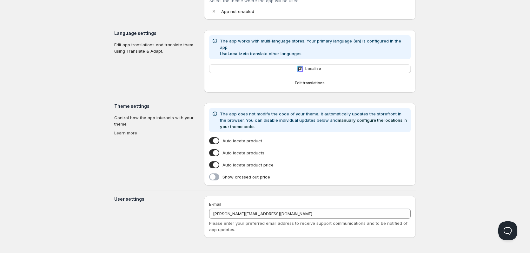
type input "Orqa E-Commerce 2.0"
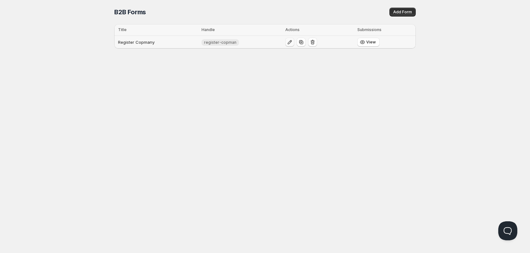
click at [286, 42] on icon "button" at bounding box center [289, 42] width 6 height 6
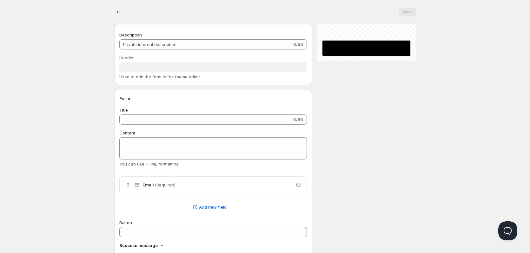
type input "Register Copmany"
type input "register-copman"
type input "Register"
radio input "true"
checkbox input "true"
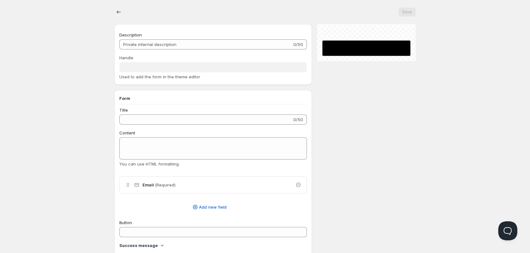
checkbox input "true"
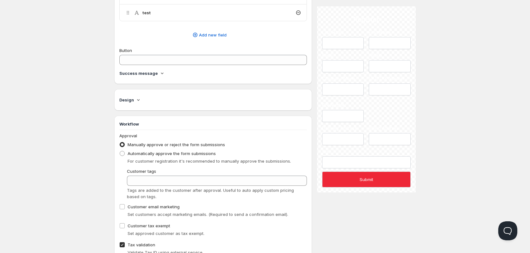
scroll to position [390, 0]
click at [127, 98] on h4 "Design" at bounding box center [126, 101] width 15 height 6
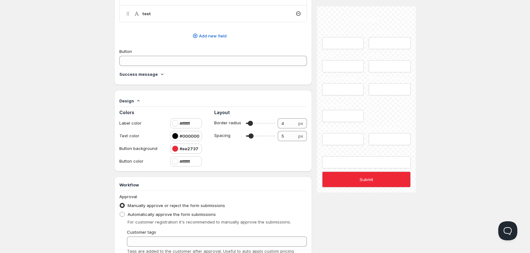
click at [145, 76] on h4 "Success message" at bounding box center [138, 74] width 38 height 6
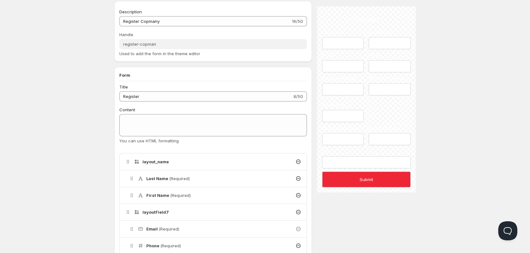
scroll to position [0, 0]
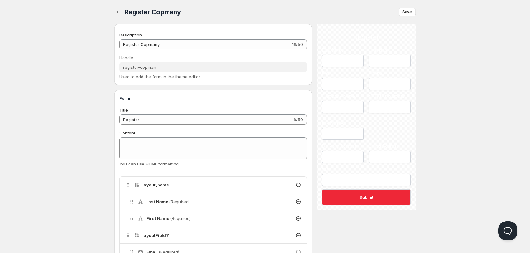
click at [334, 125] on label "EIN Number" at bounding box center [343, 123] width 42 height 6
click at [334, 128] on input "EIN Number" at bounding box center [343, 134] width 42 height 12
click at [334, 125] on label "EIN Number" at bounding box center [343, 123] width 42 height 6
click at [334, 128] on input "EIN Number" at bounding box center [343, 134] width 42 height 12
click at [334, 125] on label "EIN Number" at bounding box center [343, 123] width 42 height 6
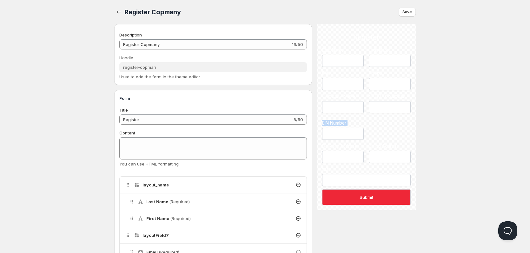
click at [334, 128] on input "EIN Number" at bounding box center [343, 134] width 42 height 12
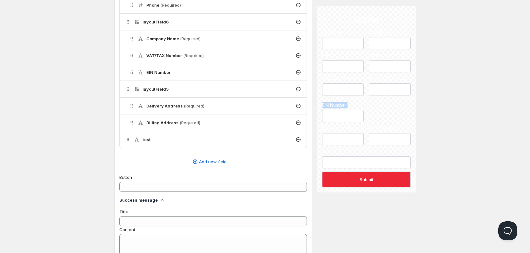
scroll to position [285, 0]
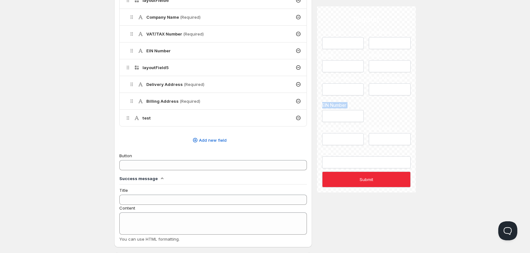
click at [295, 120] on icon at bounding box center [298, 118] width 6 height 6
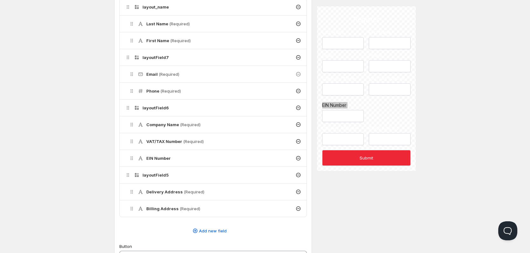
scroll to position [222, 0]
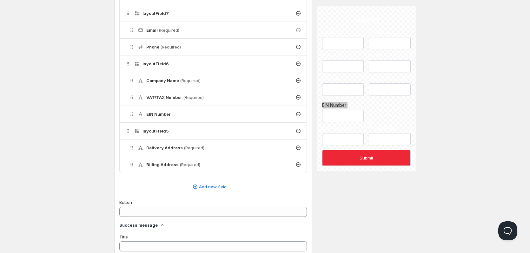
click at [179, 96] on h4 "VAT/TAX Number (Required)" at bounding box center [174, 97] width 57 height 6
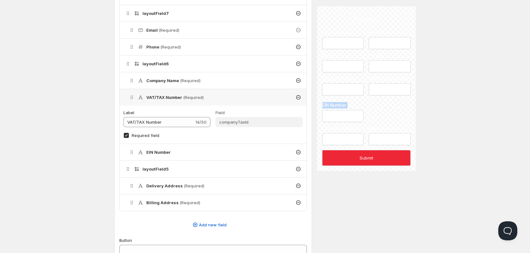
click at [126, 134] on input "Required field" at bounding box center [126, 135] width 5 height 5
checkbox input "false"
click at [169, 75] on div "Company Name (Required)" at bounding box center [214, 80] width 183 height 16
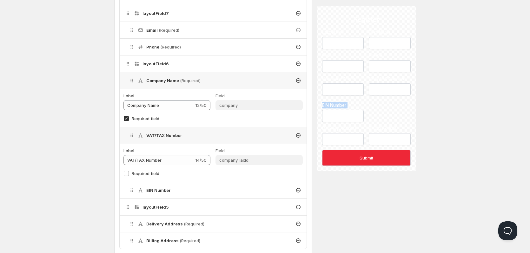
click at [132, 192] on icon at bounding box center [131, 190] width 6 height 6
